Goal: Obtain resource: Download file/media

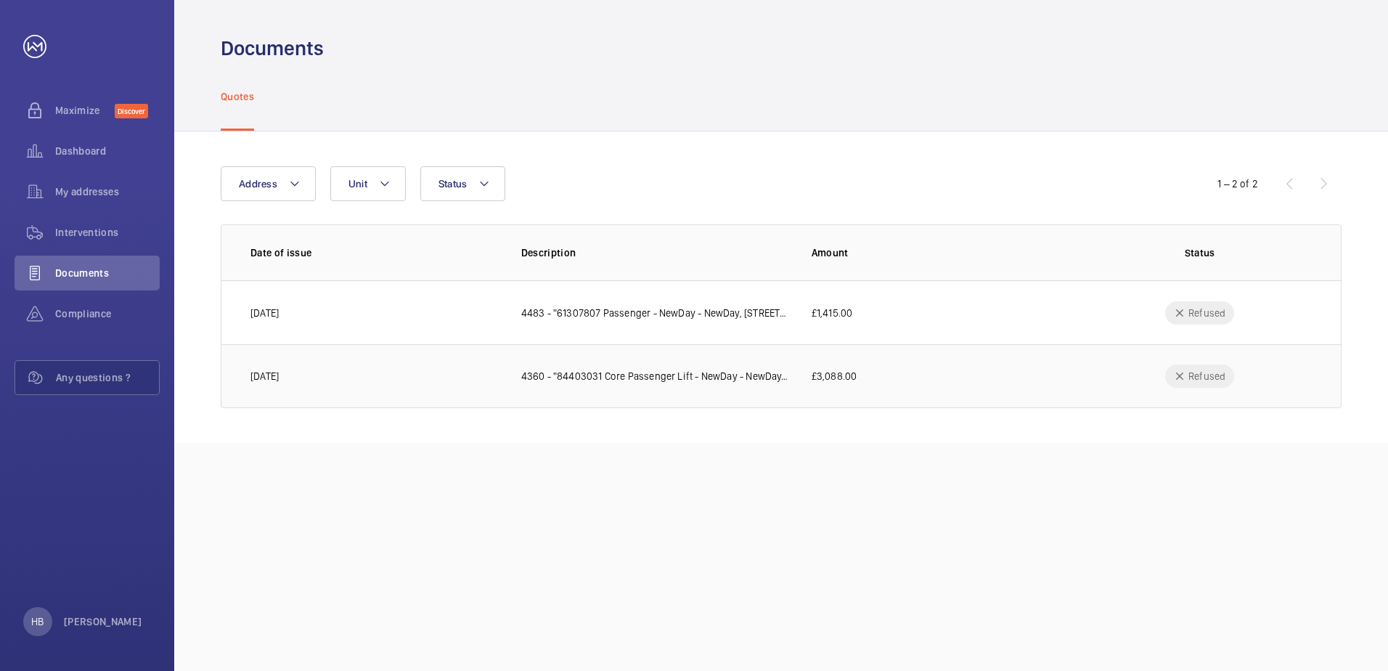
click at [690, 364] on td "4360 - "84403031 Core Passenger Lift - NewDay - NewDay, [STREET_ADDRESS][PERSON…" at bounding box center [643, 376] width 290 height 64
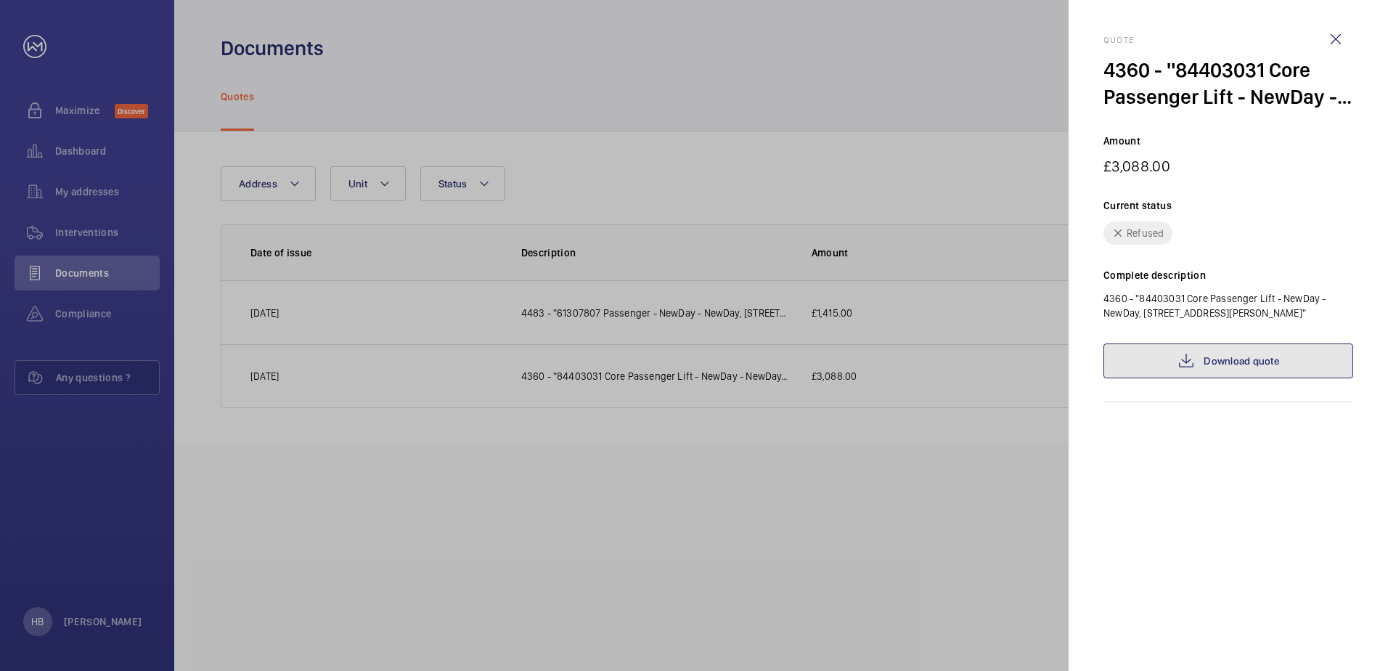
click at [1238, 356] on link "Download quote" at bounding box center [1228, 360] width 250 height 35
click at [754, 115] on div at bounding box center [694, 335] width 1388 height 671
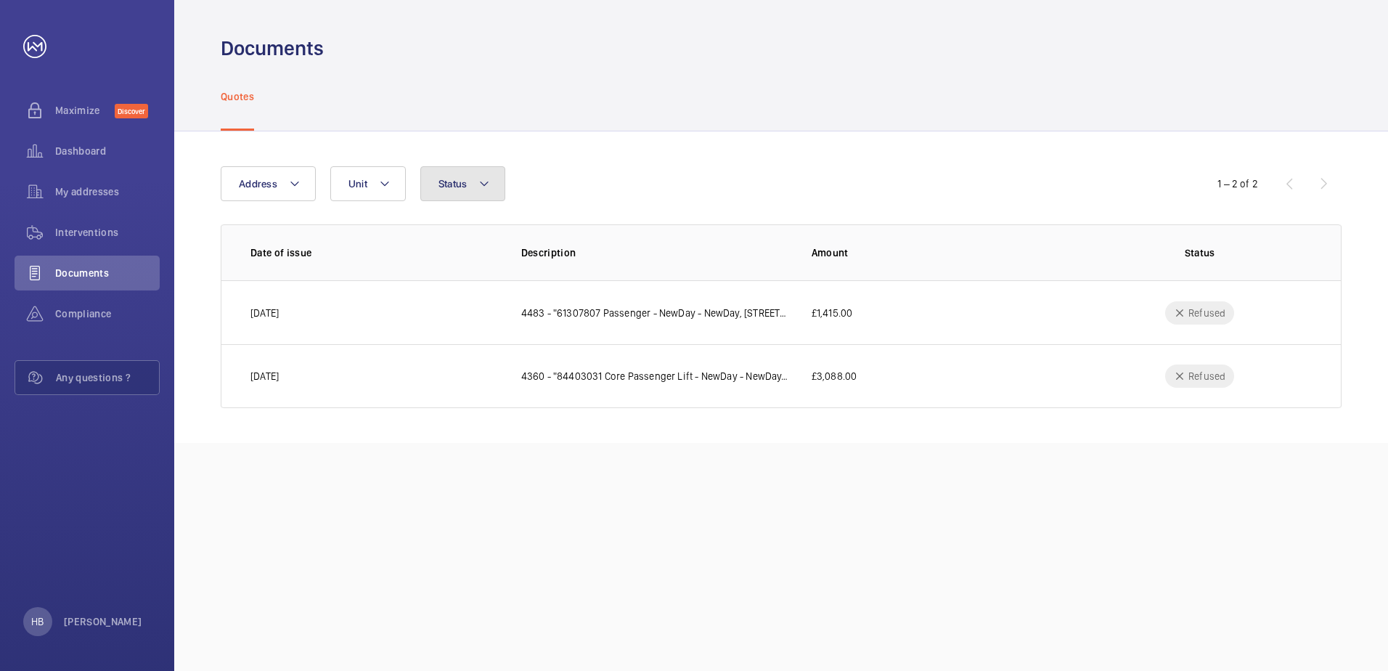
click at [446, 189] on span "Status" at bounding box center [452, 184] width 29 height 12
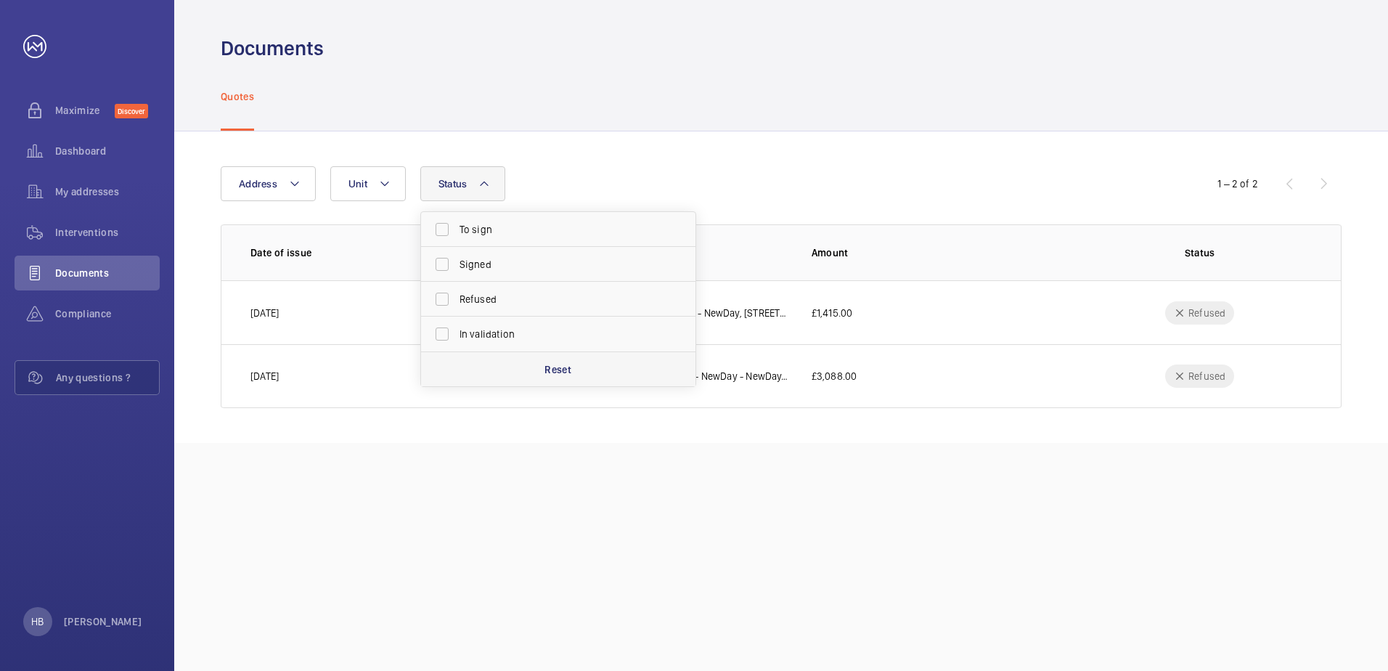
click at [554, 359] on div "Reset" at bounding box center [558, 368] width 274 height 35
click at [1315, 180] on div "1 – 2 of 2" at bounding box center [1254, 183] width 174 height 17
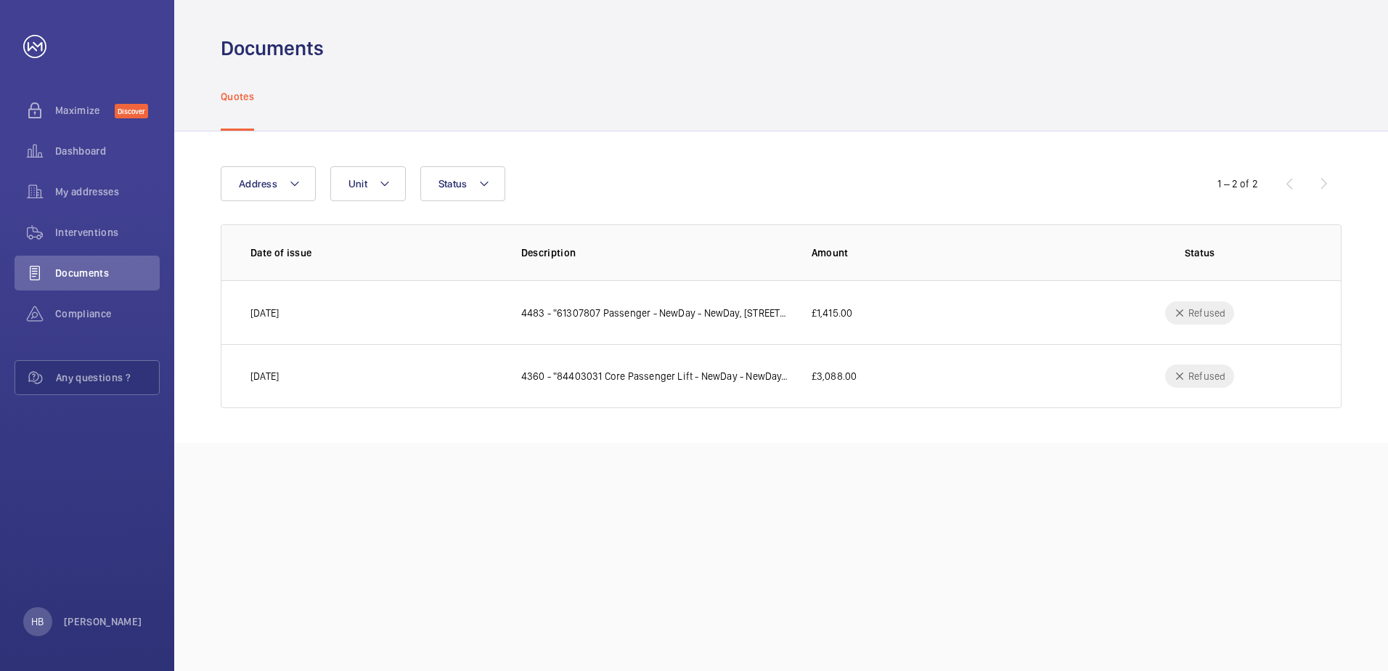
click at [1323, 184] on div "1 – 2 of 2" at bounding box center [1254, 183] width 174 height 17
click at [383, 172] on button "Unit" at bounding box center [367, 183] width 75 height 35
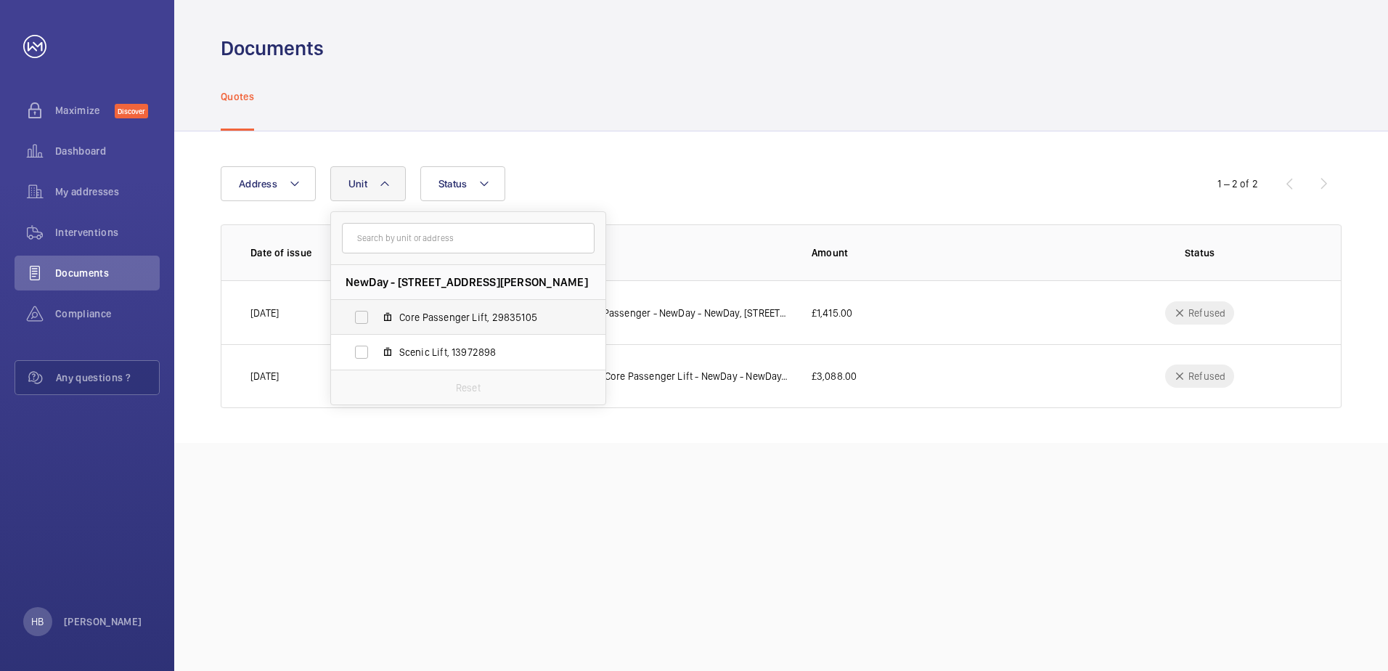
click at [354, 323] on label "Core Passenger Lift, 29835105" at bounding box center [456, 317] width 251 height 35
click at [354, 323] on input "Core Passenger Lift, 29835105" at bounding box center [361, 317] width 29 height 29
checkbox input "true"
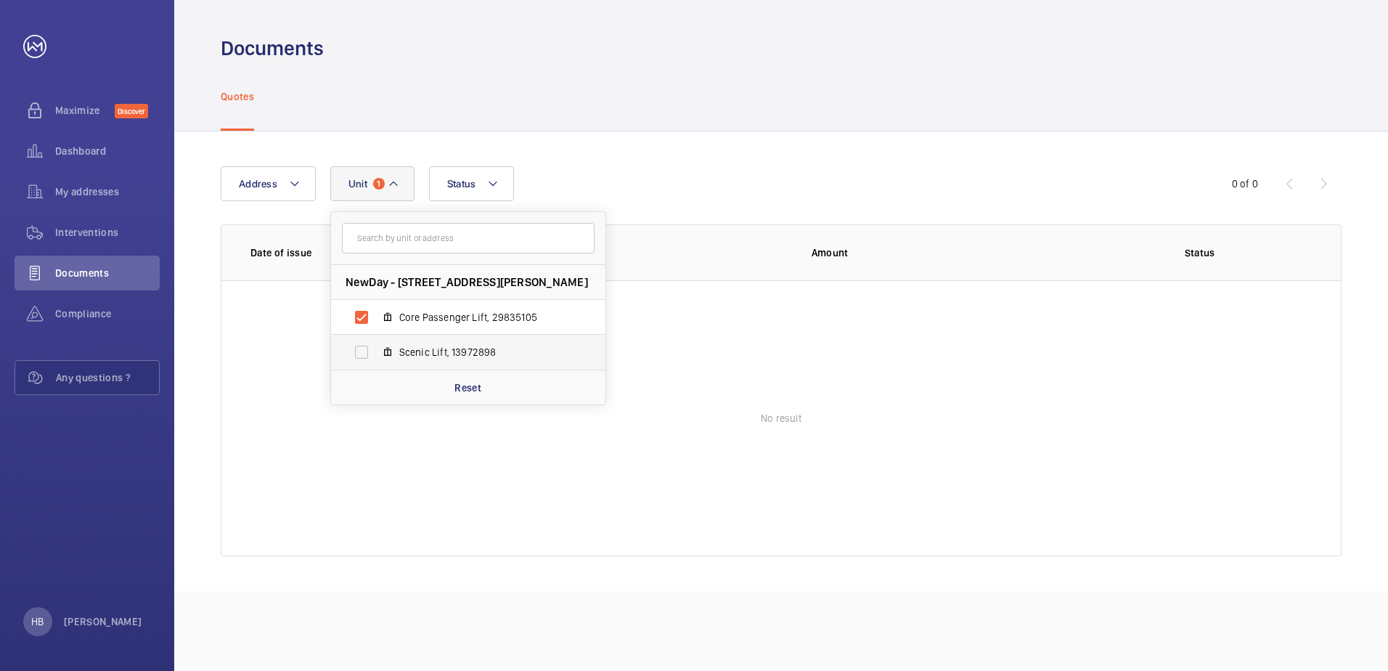
click at [363, 352] on label "Scenic Lift, 13972898" at bounding box center [456, 352] width 251 height 35
click at [363, 352] on input "Scenic Lift, 13972898" at bounding box center [361, 352] width 29 height 29
checkbox input "true"
click at [721, 189] on div "Address [STREET_ADDRESS][PERSON_NAME] Core Passenger Lift, 29835105 Scenic Lift…" at bounding box center [694, 183] width 947 height 35
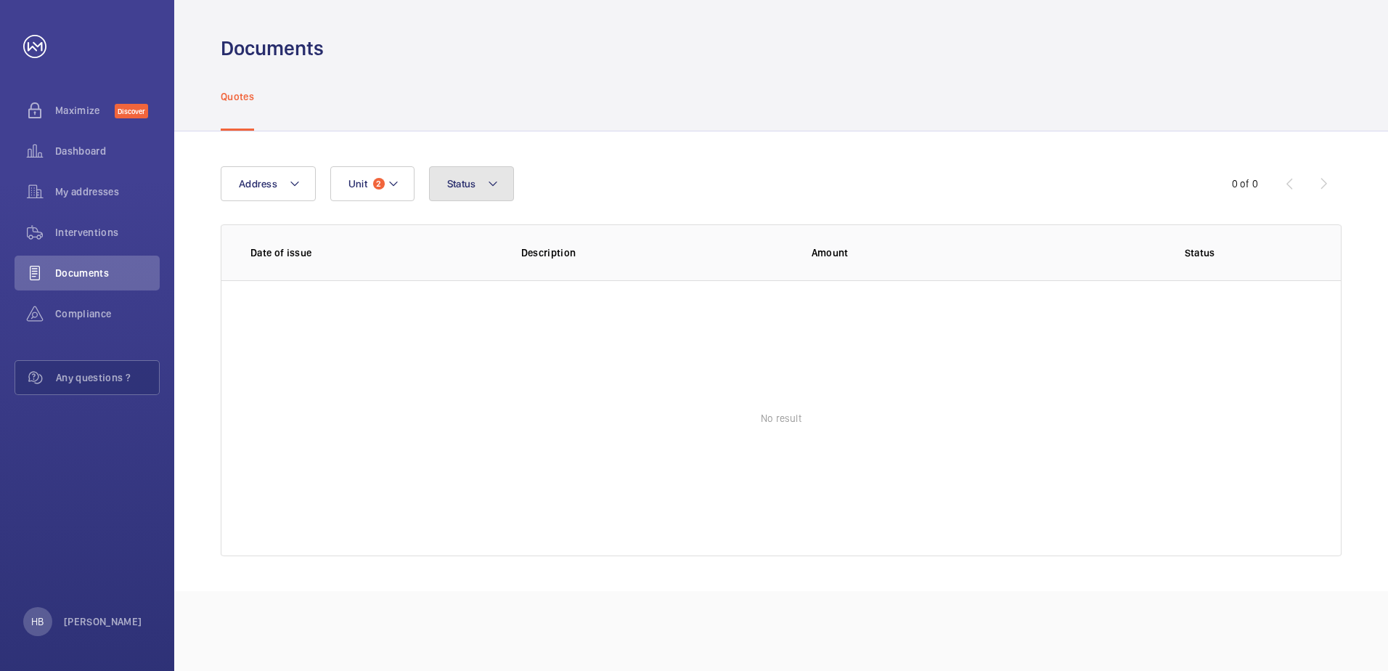
click at [447, 180] on span "Status" at bounding box center [461, 184] width 29 height 12
click at [446, 231] on label "To sign" at bounding box center [556, 229] width 253 height 35
click at [446, 231] on input "To sign" at bounding box center [450, 229] width 29 height 29
checkbox input "true"
click at [453, 263] on label "Signed" at bounding box center [556, 264] width 253 height 35
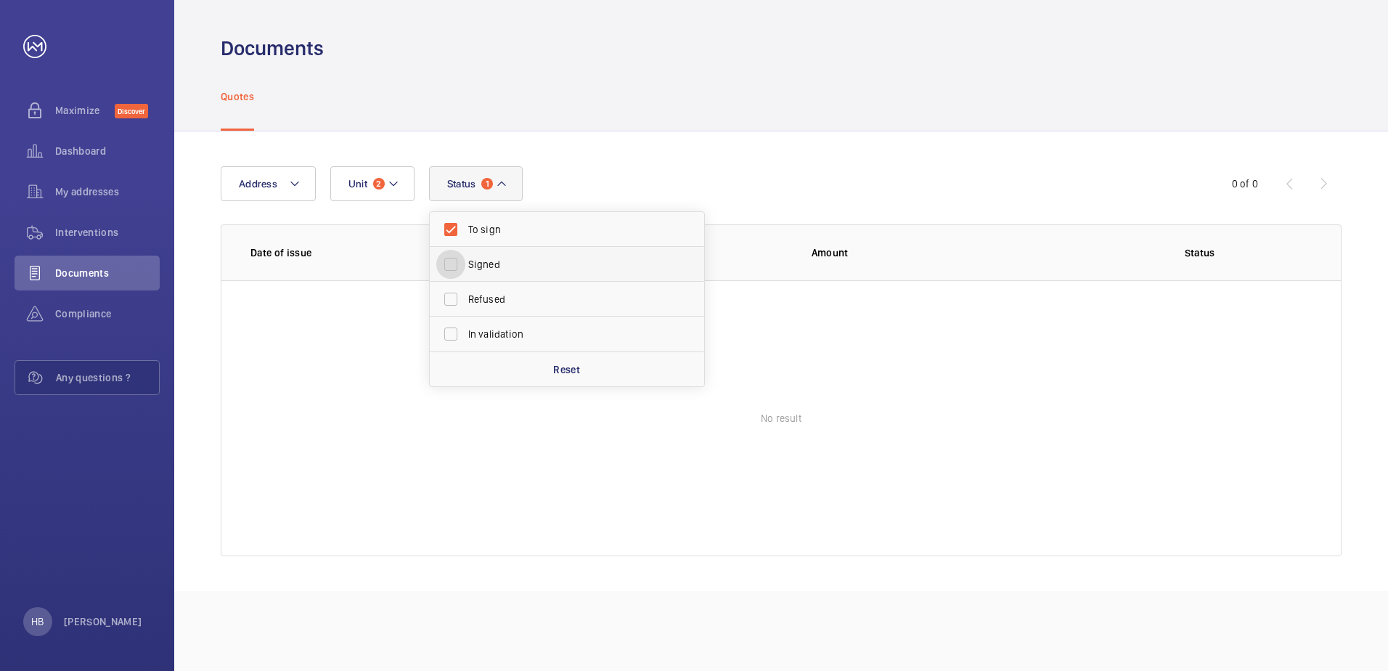
click at [453, 263] on input "Signed" at bounding box center [450, 264] width 29 height 29
checkbox input "true"
click at [453, 284] on label "Refused" at bounding box center [556, 299] width 253 height 35
click at [453, 285] on input "Refused" at bounding box center [450, 299] width 29 height 29
checkbox input "true"
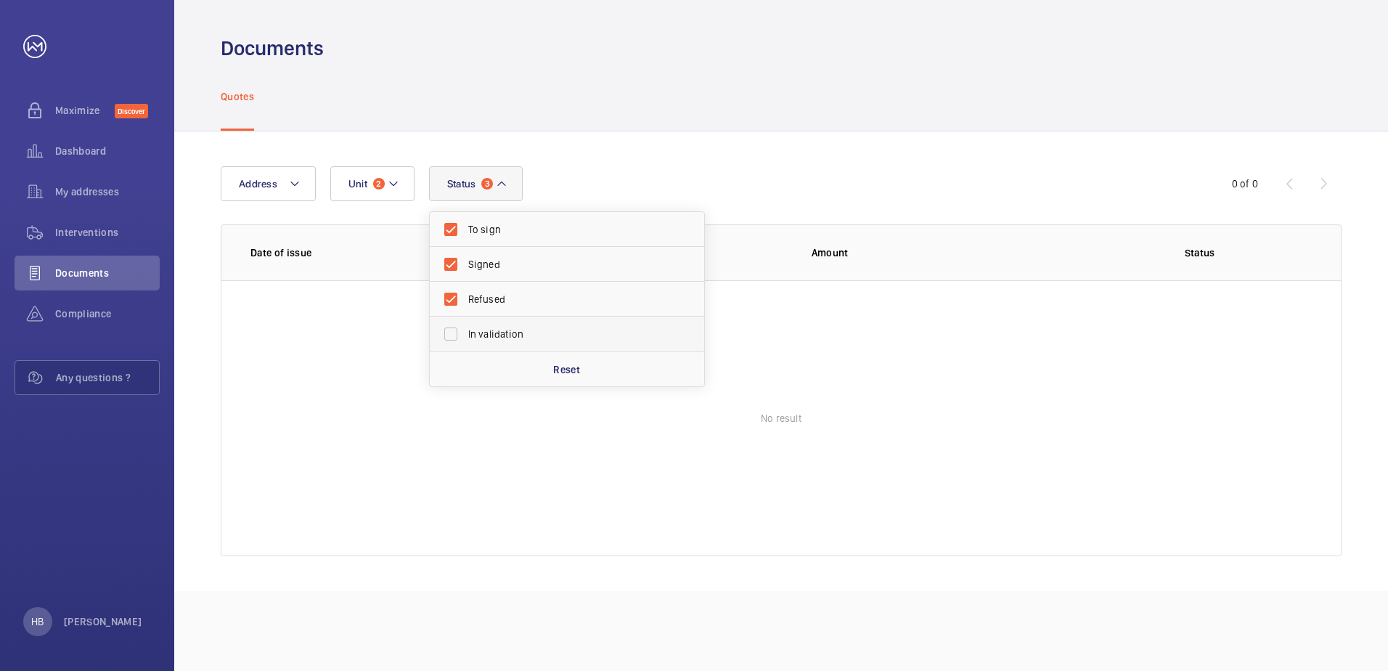
click at [459, 330] on label "In validation" at bounding box center [556, 334] width 253 height 35
click at [459, 330] on input "In validation" at bounding box center [450, 333] width 29 height 29
checkbox input "true"
click at [680, 94] on div "Quotes" at bounding box center [781, 96] width 1121 height 69
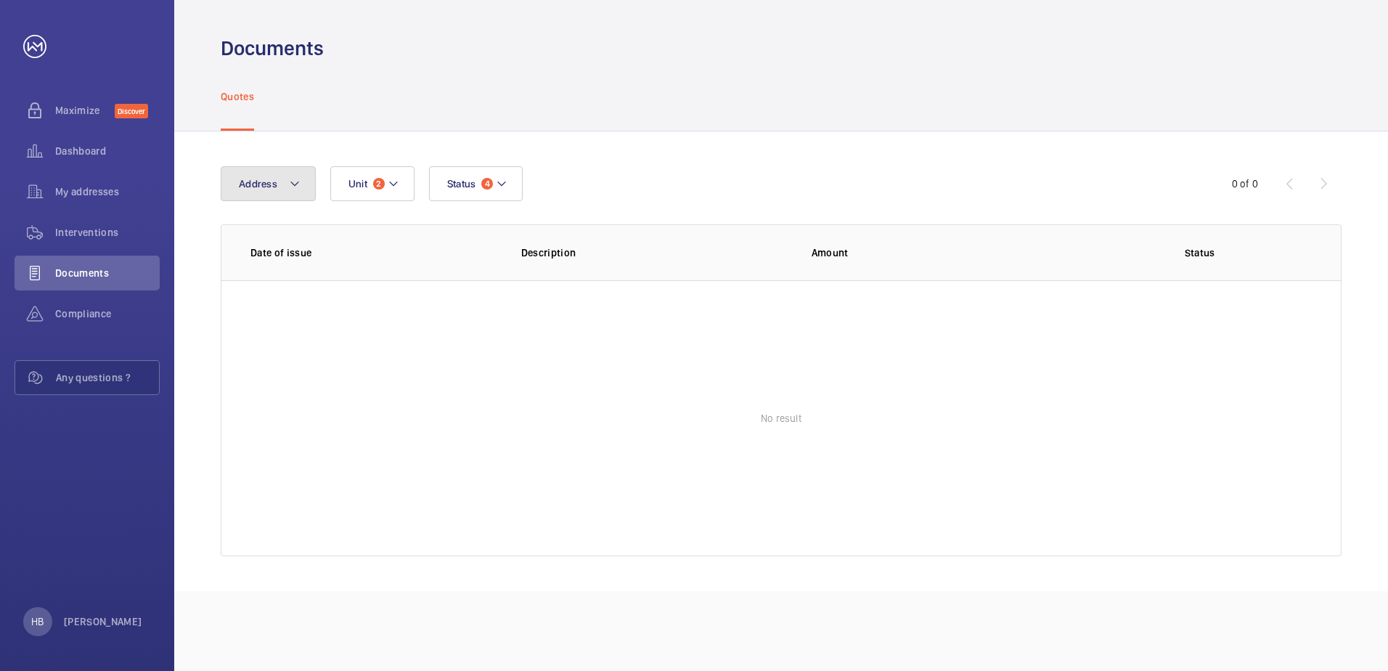
click at [274, 198] on button "Address" at bounding box center [268, 183] width 95 height 35
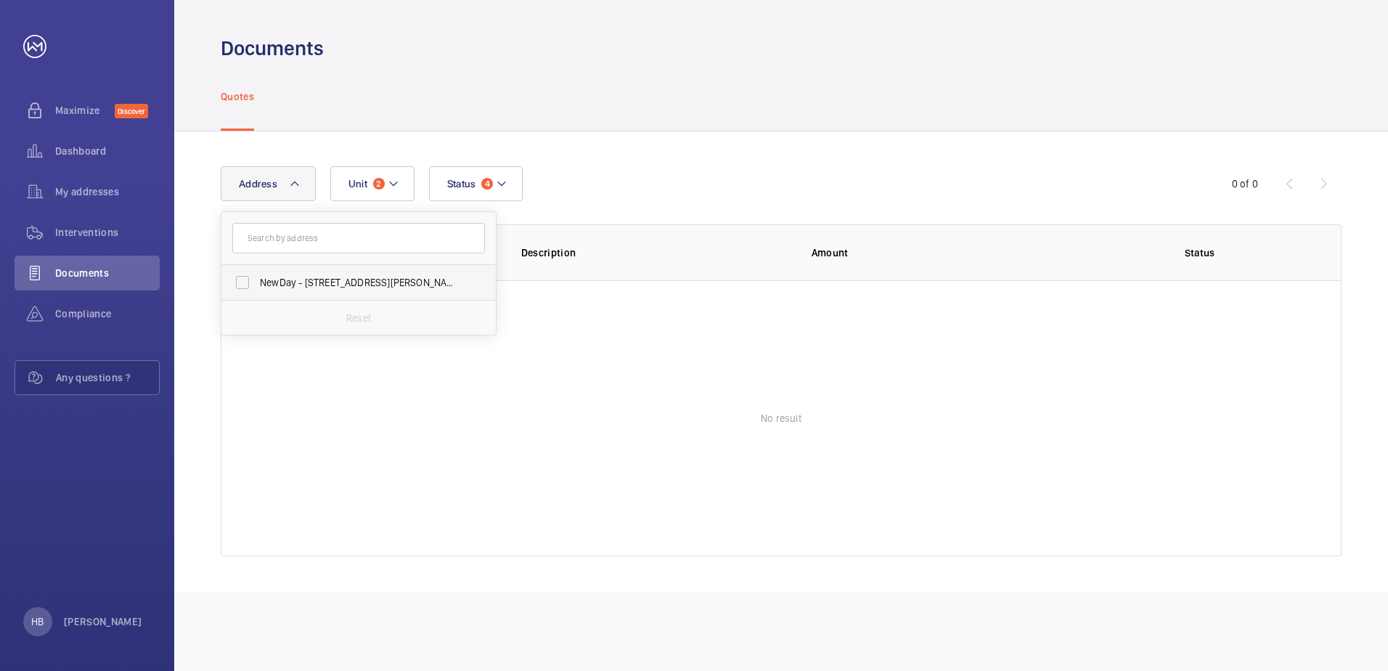
click at [248, 277] on label "NewDay - [STREET_ADDRESS][PERSON_NAME]" at bounding box center [347, 282] width 253 height 35
click at [248, 277] on input "NewDay - [STREET_ADDRESS][PERSON_NAME]" at bounding box center [242, 282] width 29 height 29
checkbox input "true"
click at [841, 122] on div "Quotes" at bounding box center [781, 96] width 1121 height 69
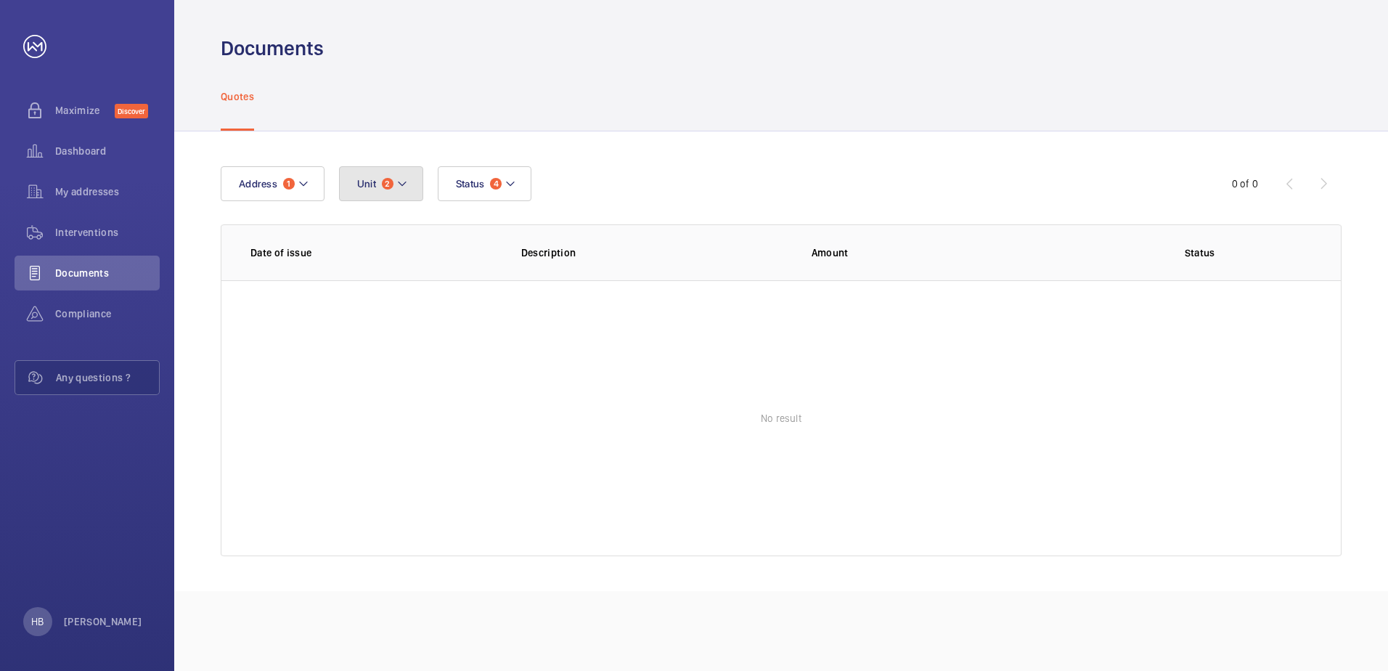
click at [416, 184] on button "Unit 2" at bounding box center [381, 183] width 84 height 35
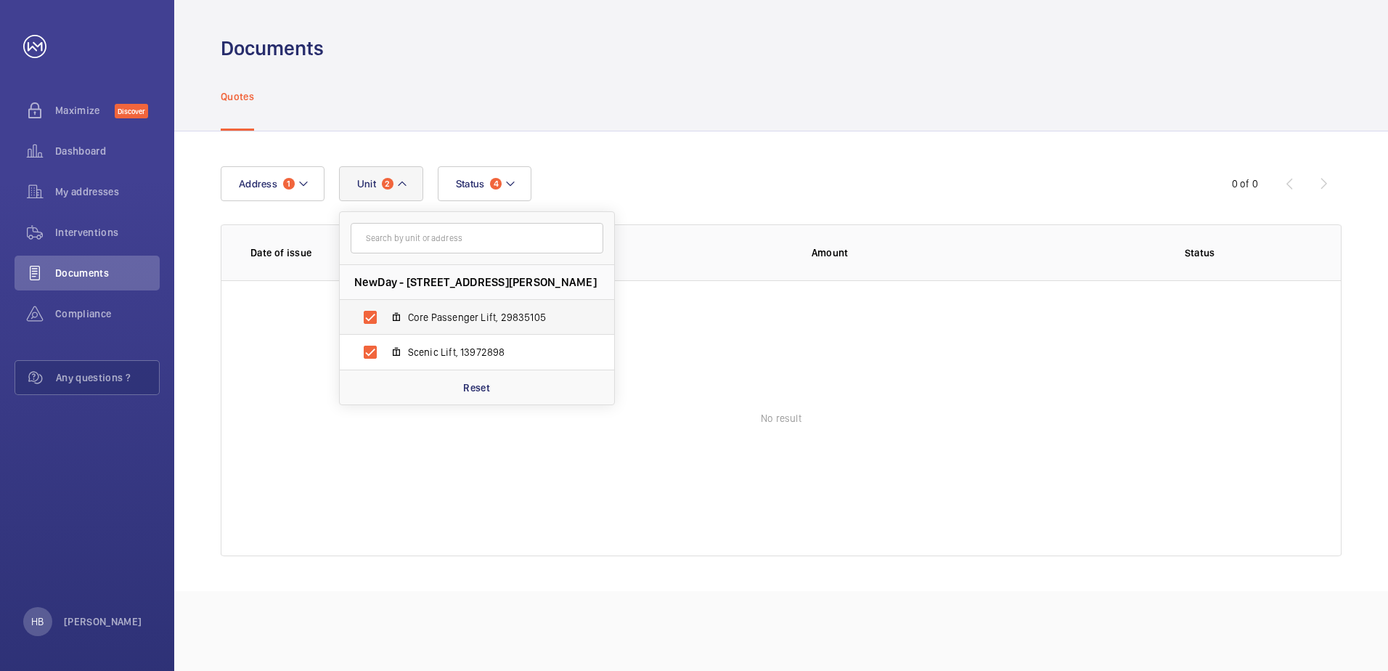
click at [378, 315] on label "Core Passenger Lift, 29835105" at bounding box center [465, 317] width 251 height 35
click at [378, 315] on input "Core Passenger Lift, 29835105" at bounding box center [370, 317] width 29 height 29
checkbox input "false"
click at [377, 348] on label "Scenic Lift, 13972898" at bounding box center [465, 352] width 251 height 35
click at [377, 348] on input "Scenic Lift, 13972898" at bounding box center [370, 352] width 29 height 29
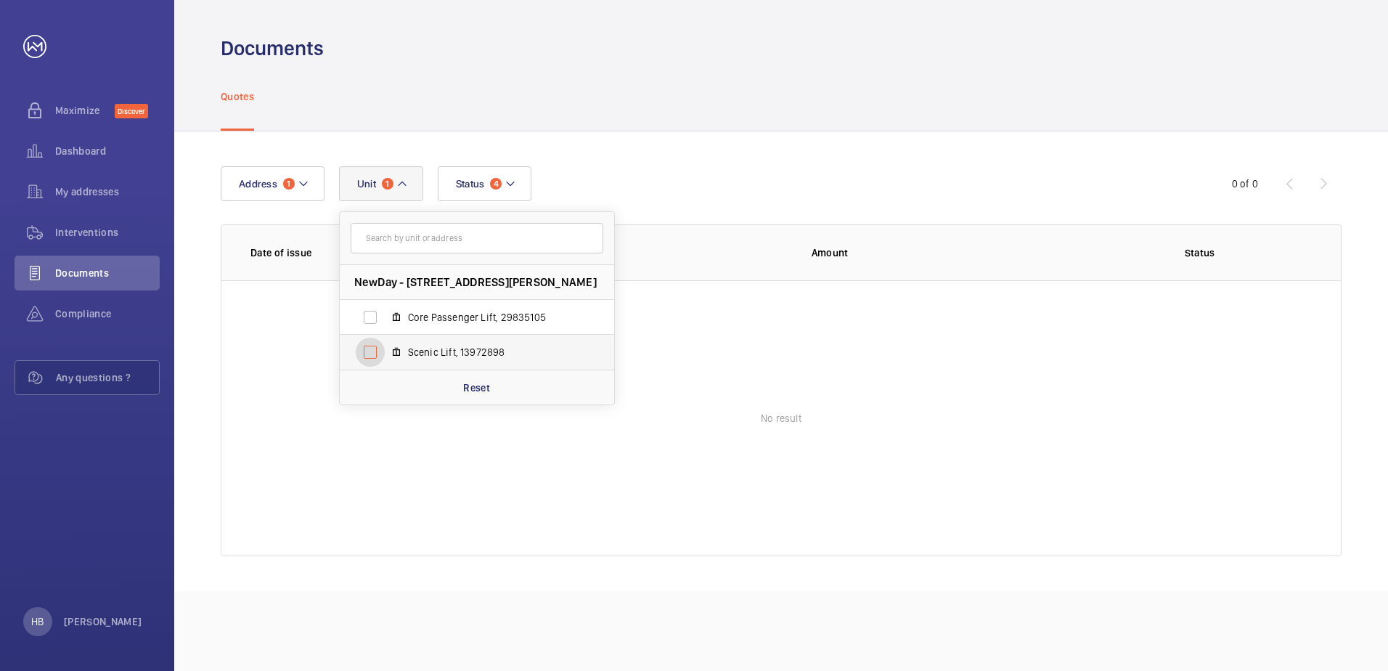
checkbox input "false"
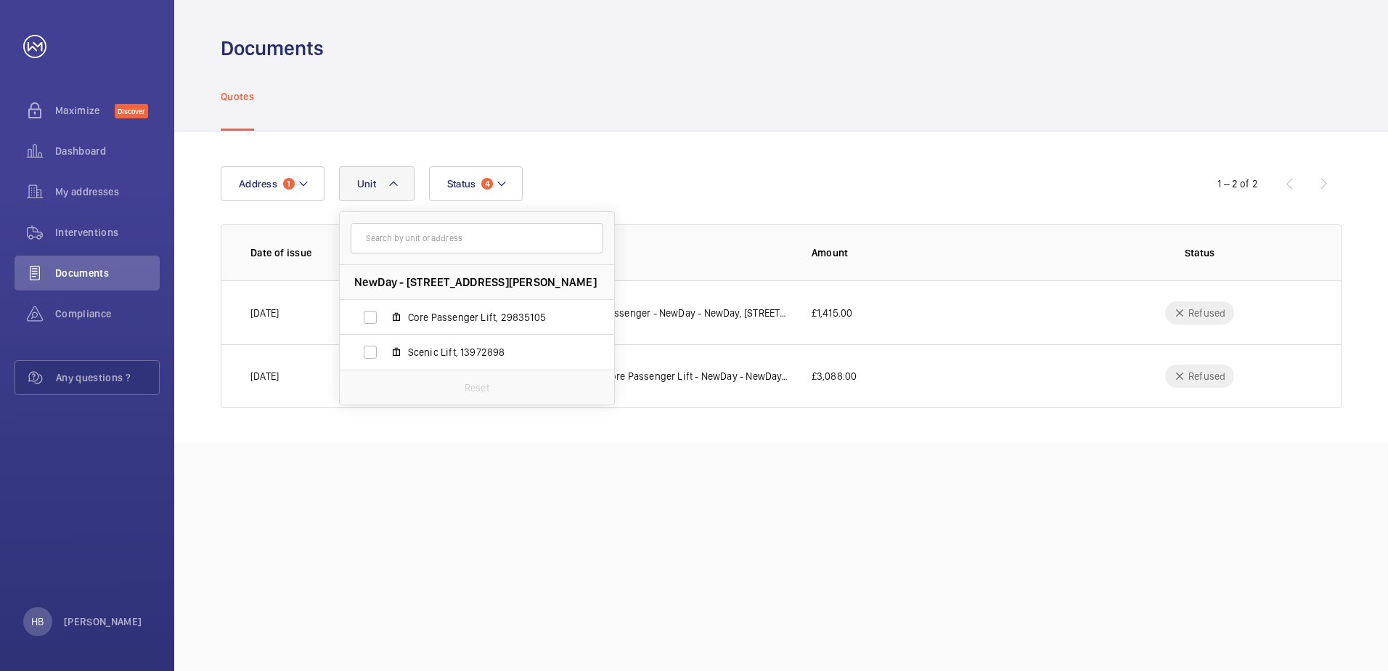
click at [609, 184] on div "Address [STREET_ADDRESS][PERSON_NAME] Core Passenger Lift, 29835105 Scenic Lift…" at bounding box center [694, 183] width 947 height 35
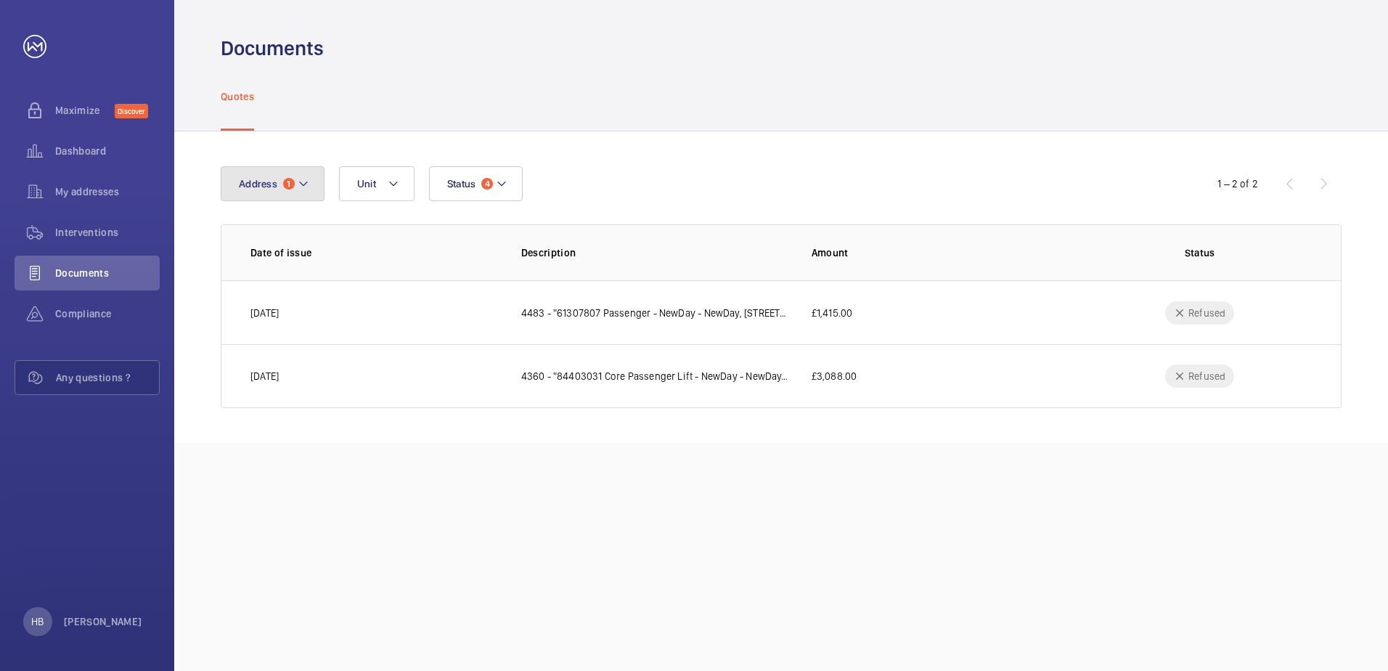
click at [253, 184] on span "Address" at bounding box center [258, 184] width 38 height 12
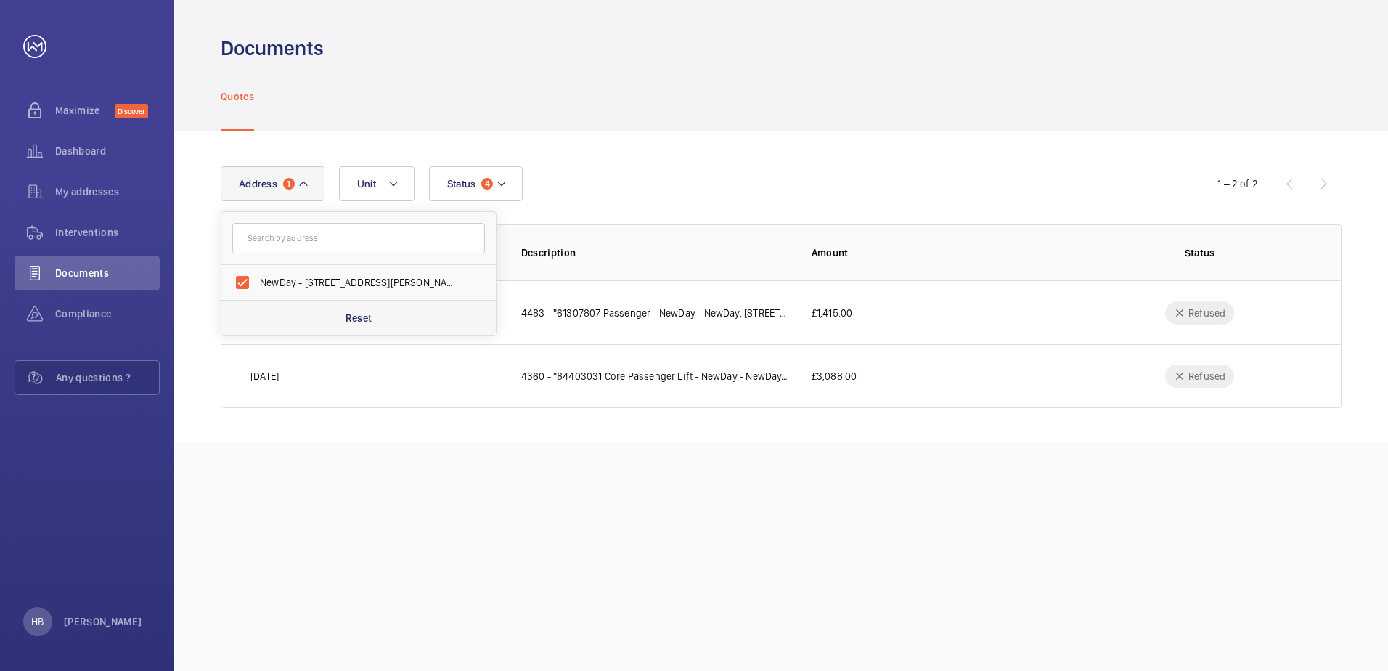
click at [349, 329] on div "Reset" at bounding box center [358, 317] width 274 height 35
click at [475, 190] on button "Status 4" at bounding box center [467, 183] width 94 height 35
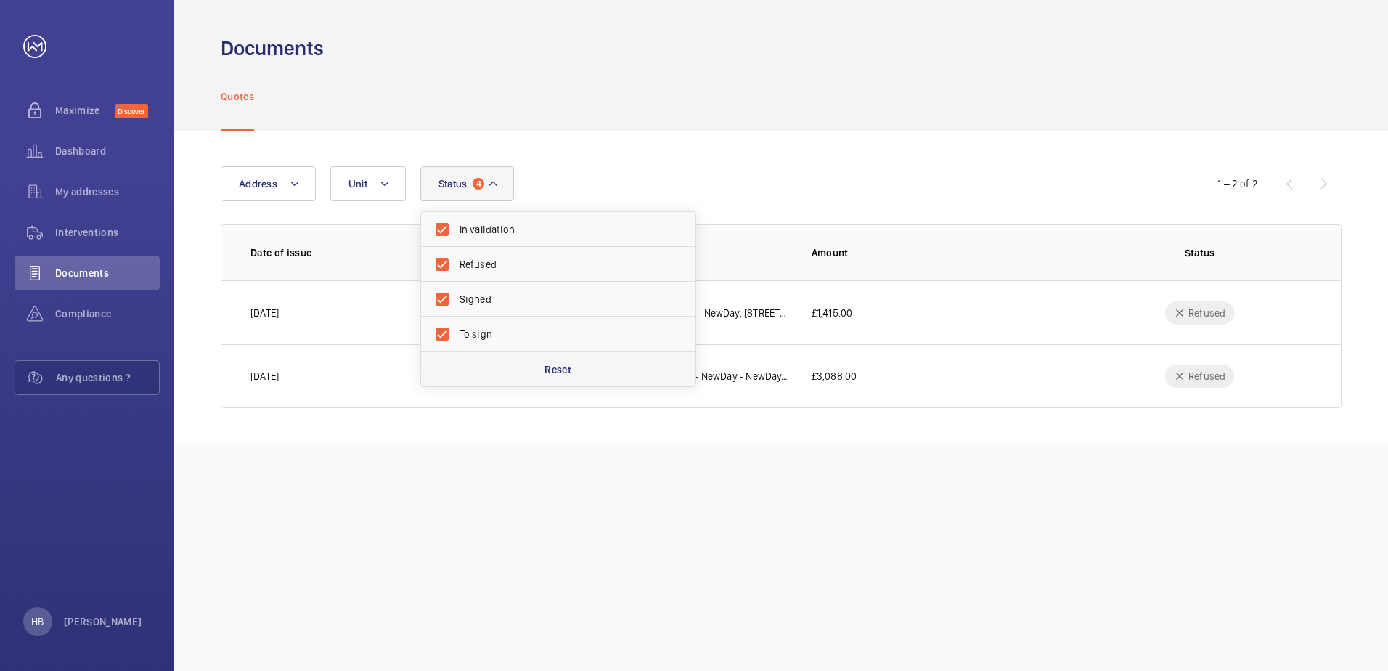
click at [485, 383] on div "Reset" at bounding box center [558, 368] width 274 height 35
checkbox input "false"
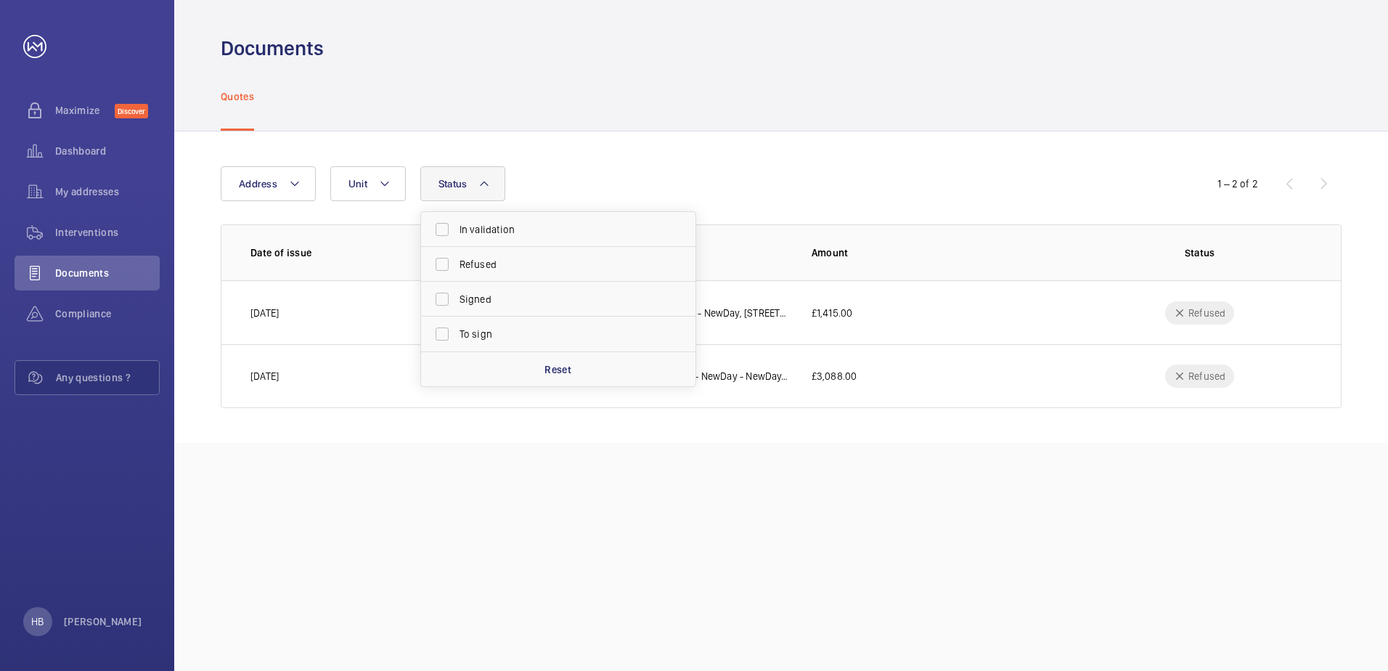
click at [549, 159] on div "Address Unit Status In validation Refused Signed To sign Reset 1 – 2 of 2 Date …" at bounding box center [781, 286] width 1214 height 311
